Goal: Information Seeking & Learning: Learn about a topic

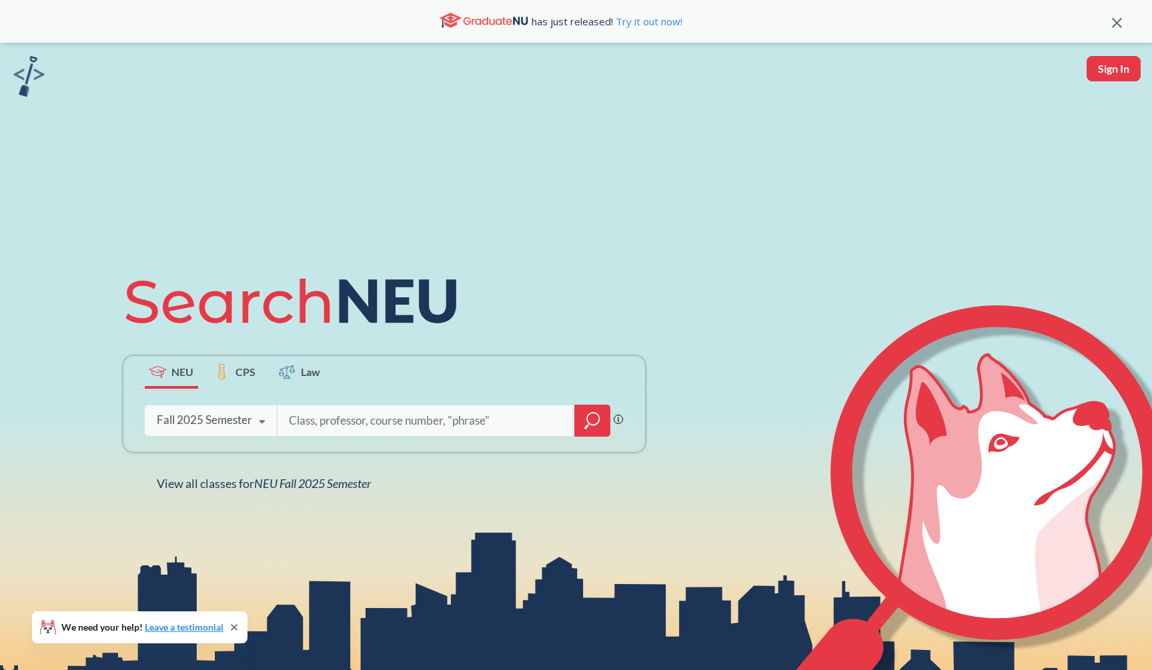
click at [597, 430] on div at bounding box center [592, 421] width 36 height 32
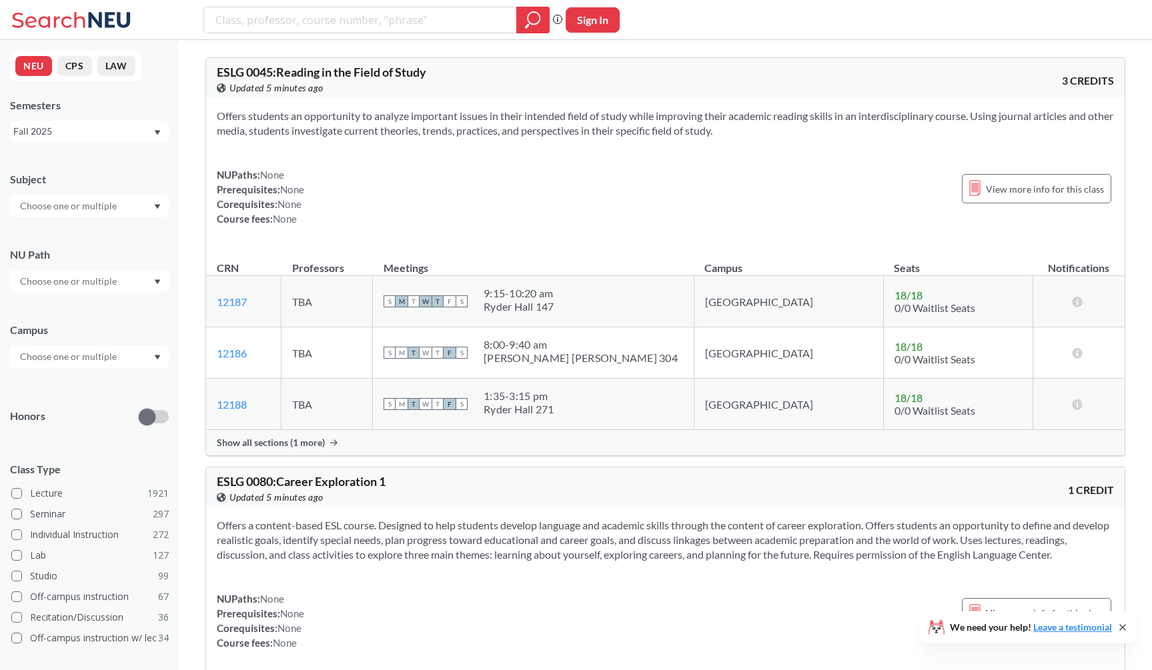
click at [121, 221] on div "Subject NU Path Campus Honors Class Type Lecture 1921 Seminar 297 Individual In…" at bounding box center [89, 461] width 159 height 605
click at [121, 210] on input "text" at bounding box center [69, 206] width 112 height 16
click at [119, 232] on div "CS ( 114 )" at bounding box center [92, 229] width 151 height 15
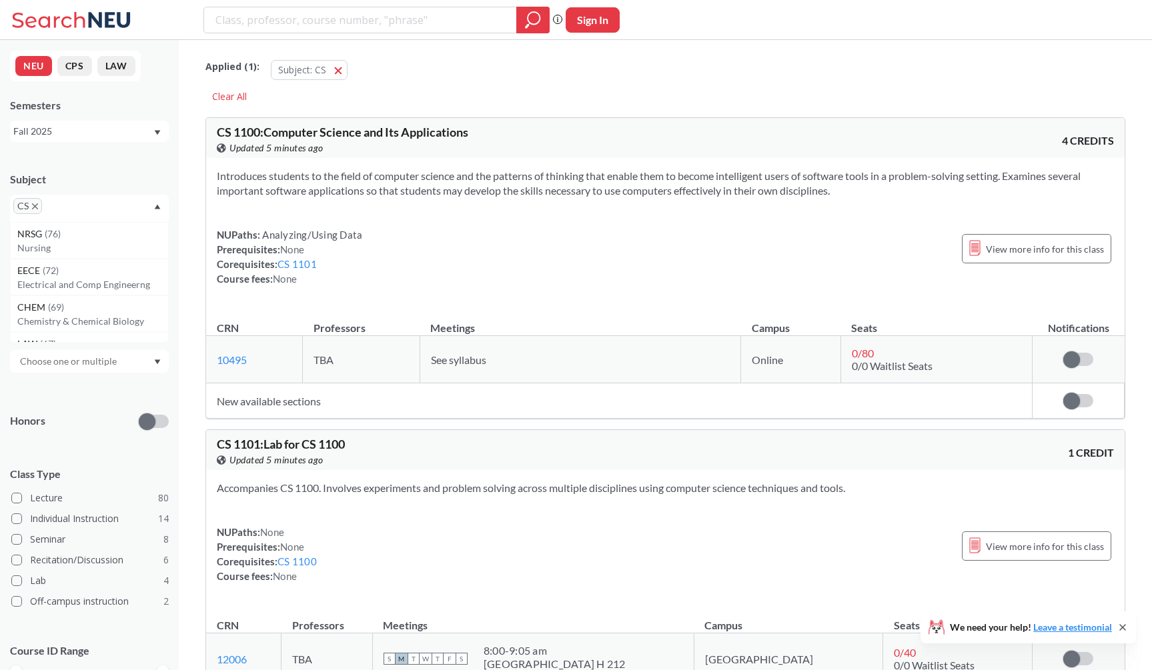
click at [251, 181] on section "Introduces students to the field of computer science and the patterns of thinki…" at bounding box center [665, 183] width 897 height 29
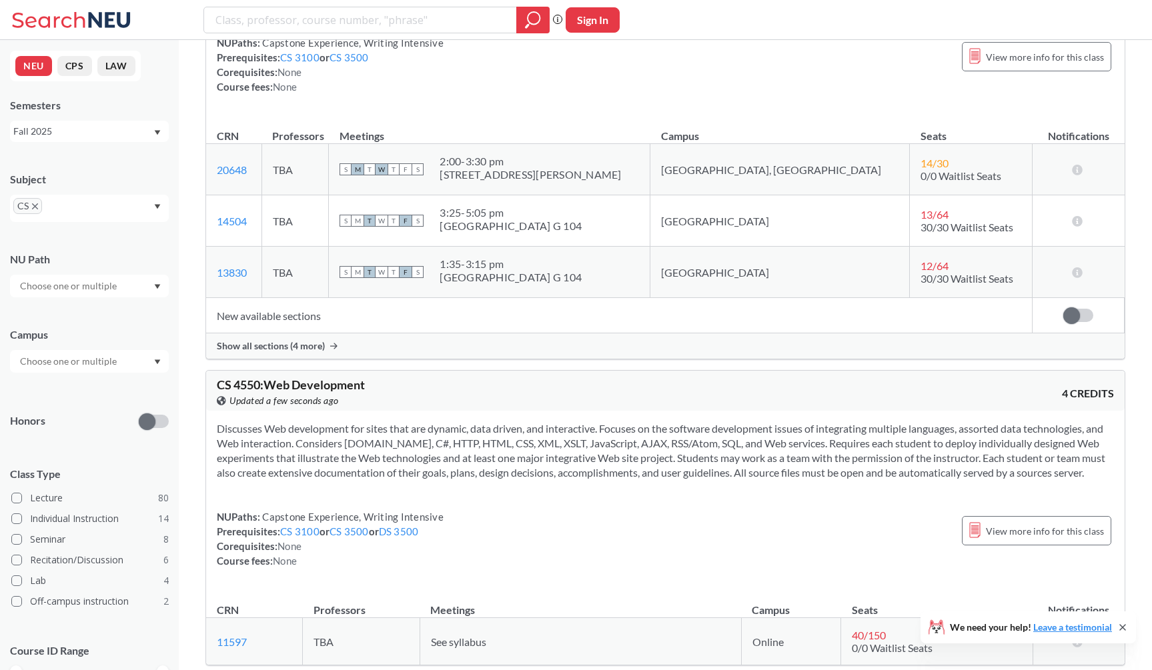
scroll to position [11801, 0]
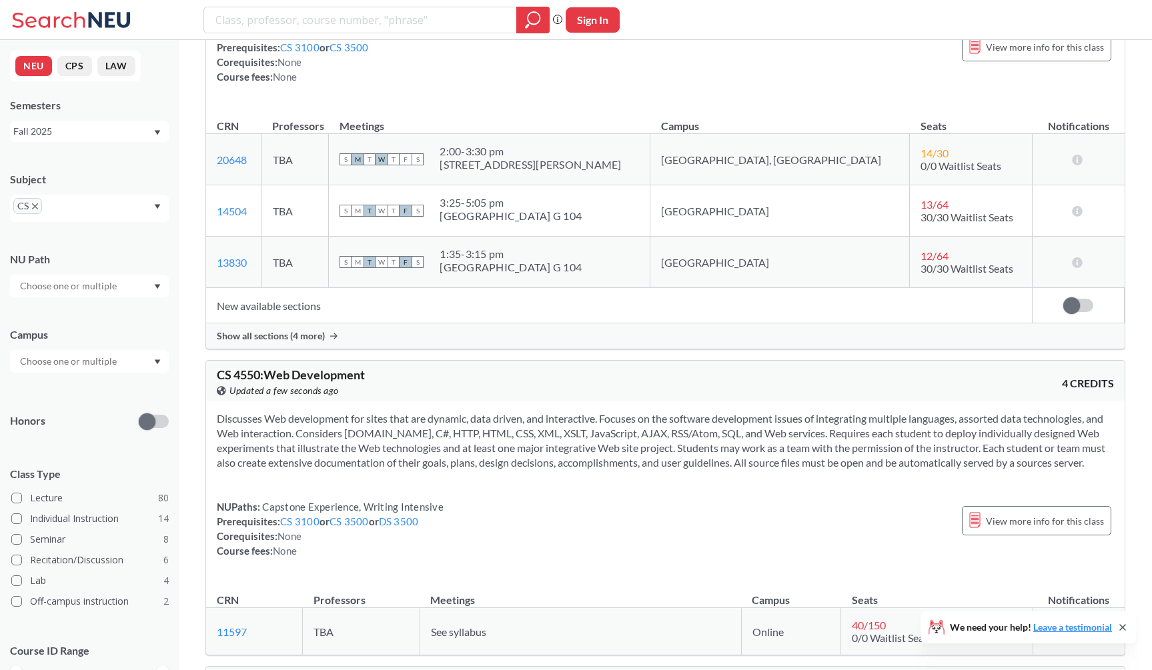
click at [293, 349] on div "Show all sections (4 more)" at bounding box center [665, 335] width 918 height 25
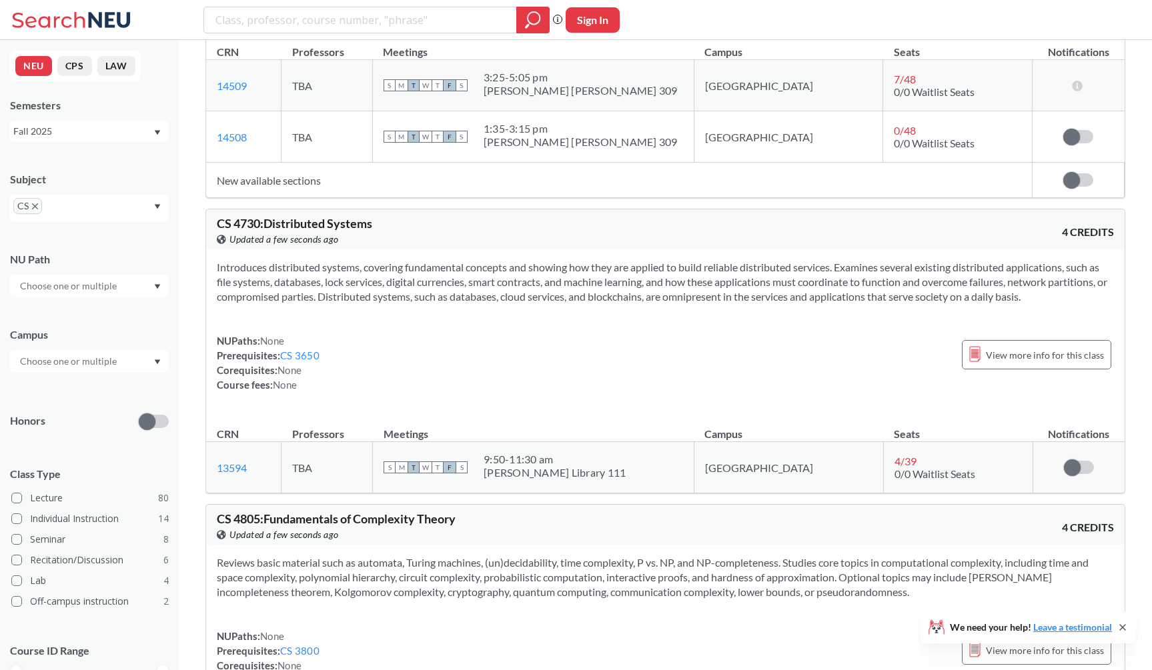
scroll to position [13040, 0]
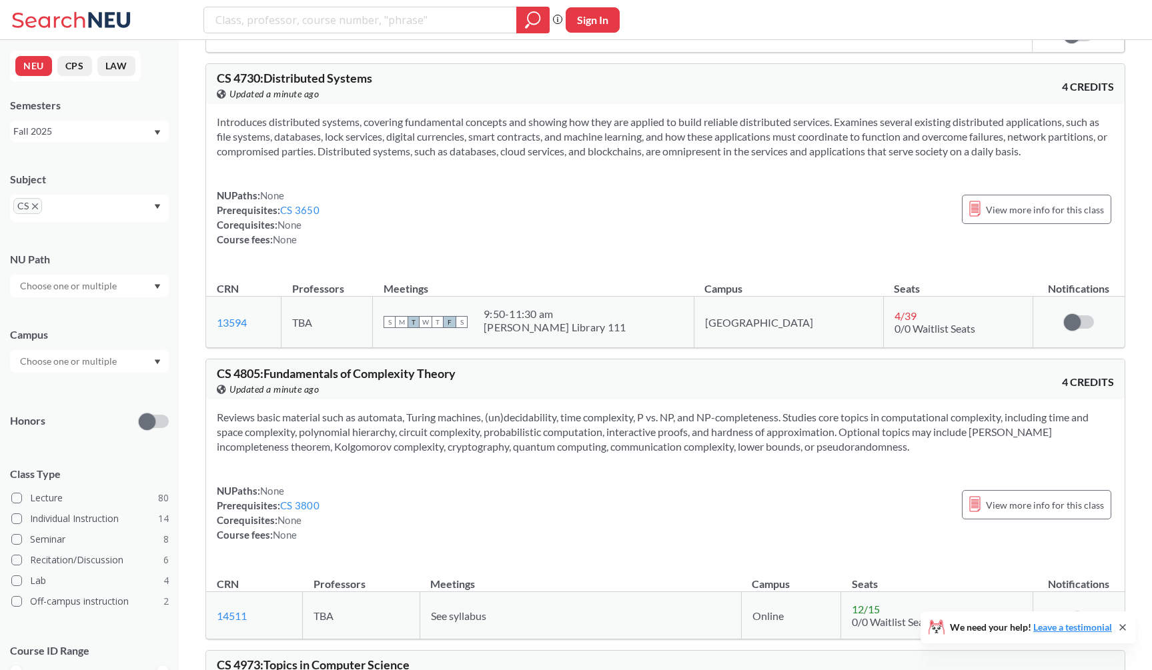
click at [316, 159] on section "Introduces distributed systems, covering fundamental concepts and showing how t…" at bounding box center [665, 137] width 897 height 44
click at [31, 204] on span "CS" at bounding box center [27, 206] width 29 height 16
click at [35, 205] on icon "X to remove pill" at bounding box center [35, 206] width 6 height 6
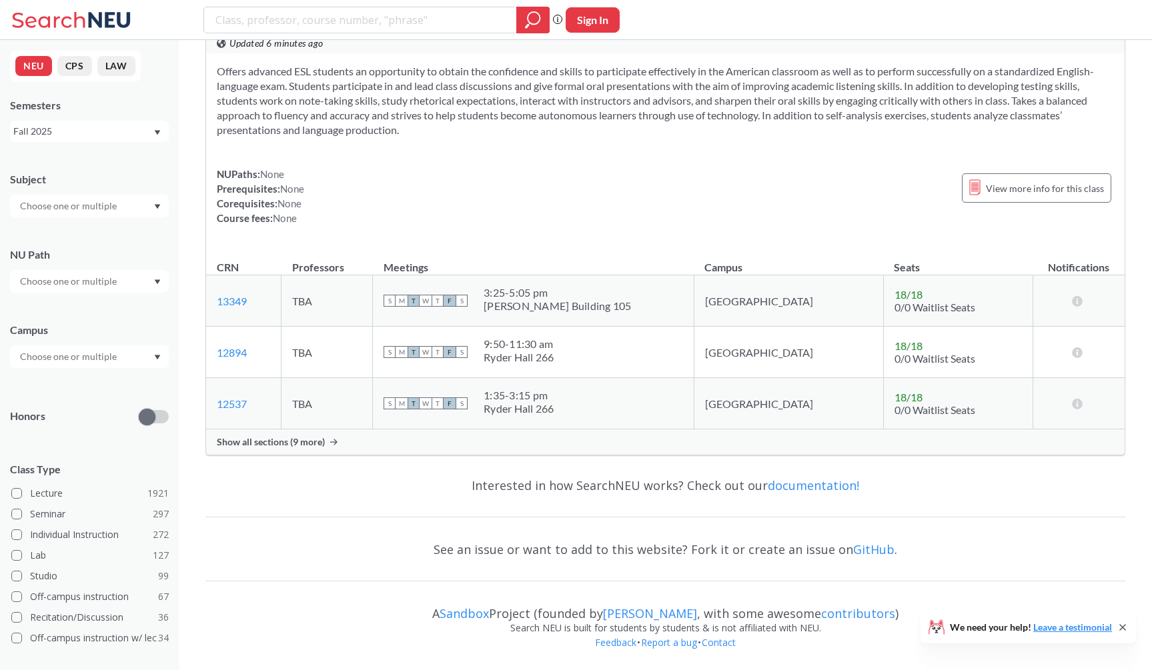
scroll to position [3814, 0]
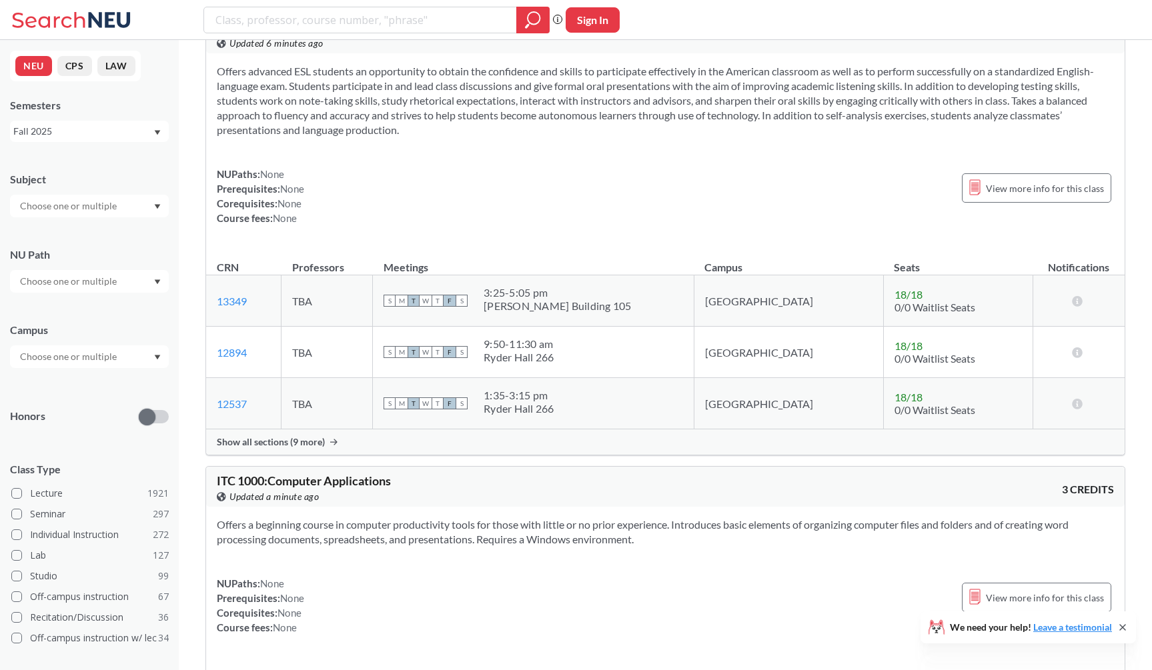
click at [49, 205] on input "text" at bounding box center [69, 206] width 112 height 16
click at [301, 31] on div at bounding box center [376, 20] width 346 height 27
click at [300, 21] on input "search" at bounding box center [360, 20] width 293 height 23
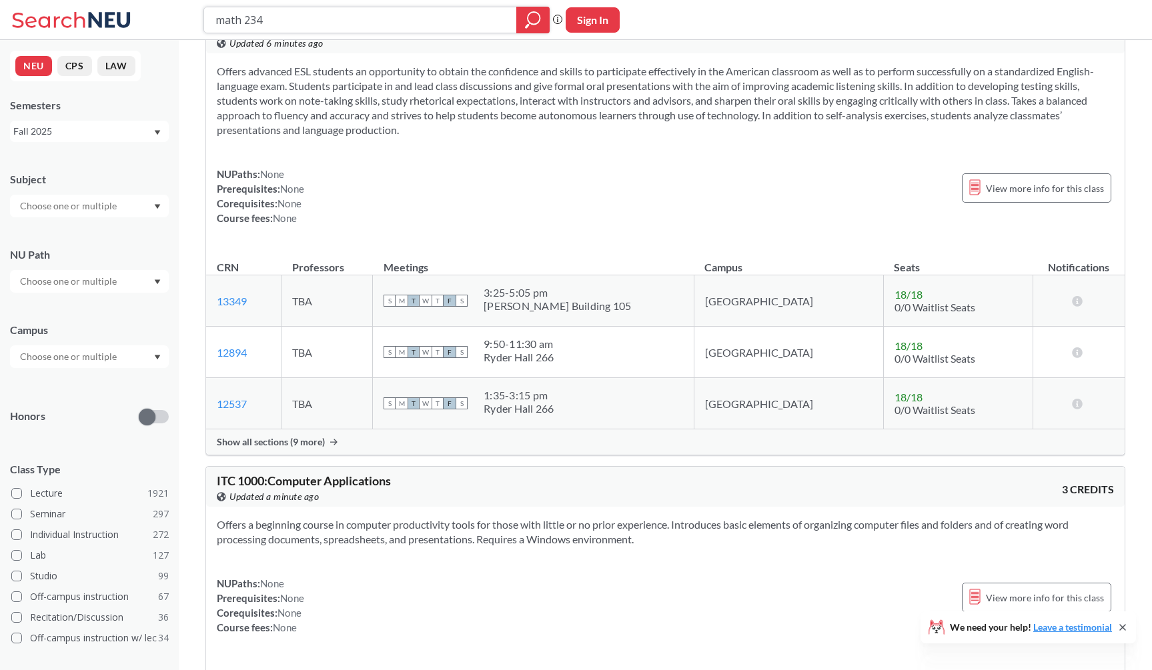
type input "math 2341"
